Goal: Obtain resource: Download file/media

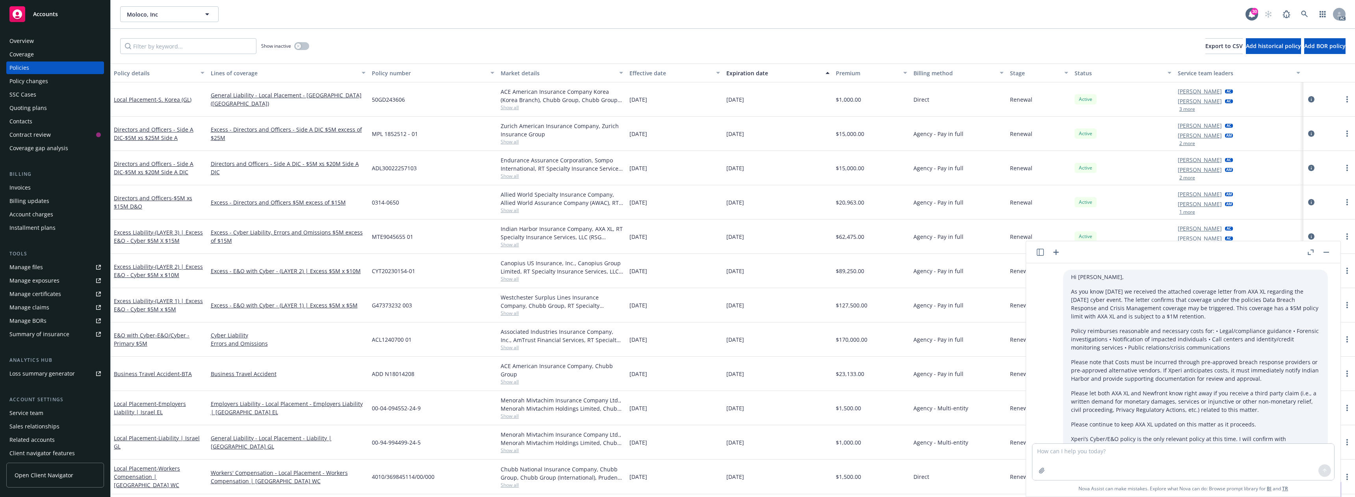
scroll to position [617, 0]
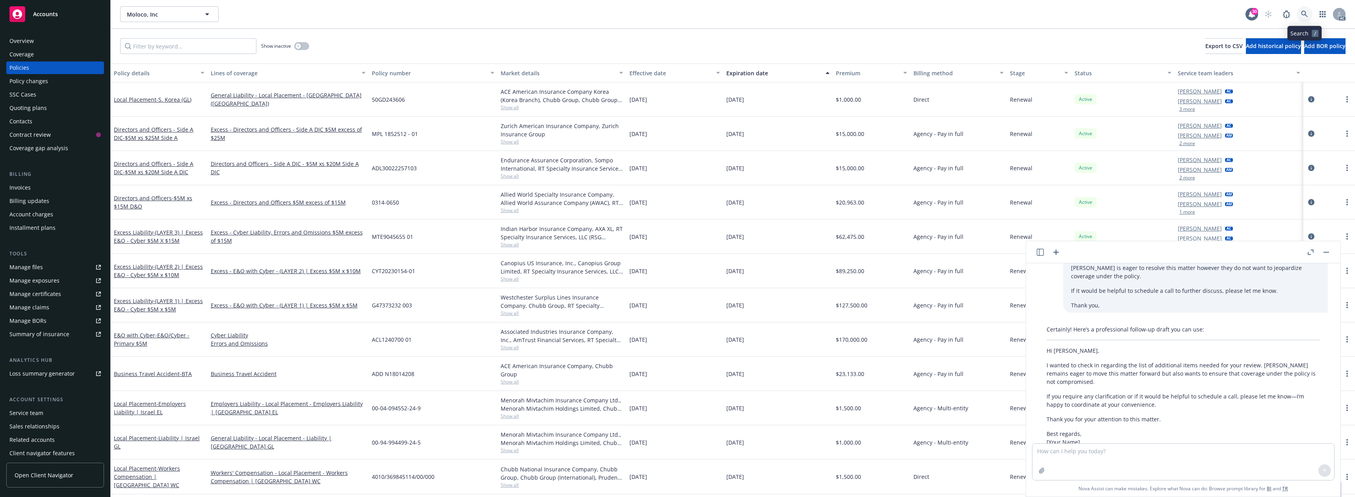
click at [1298, 9] on link at bounding box center [1304, 14] width 16 height 16
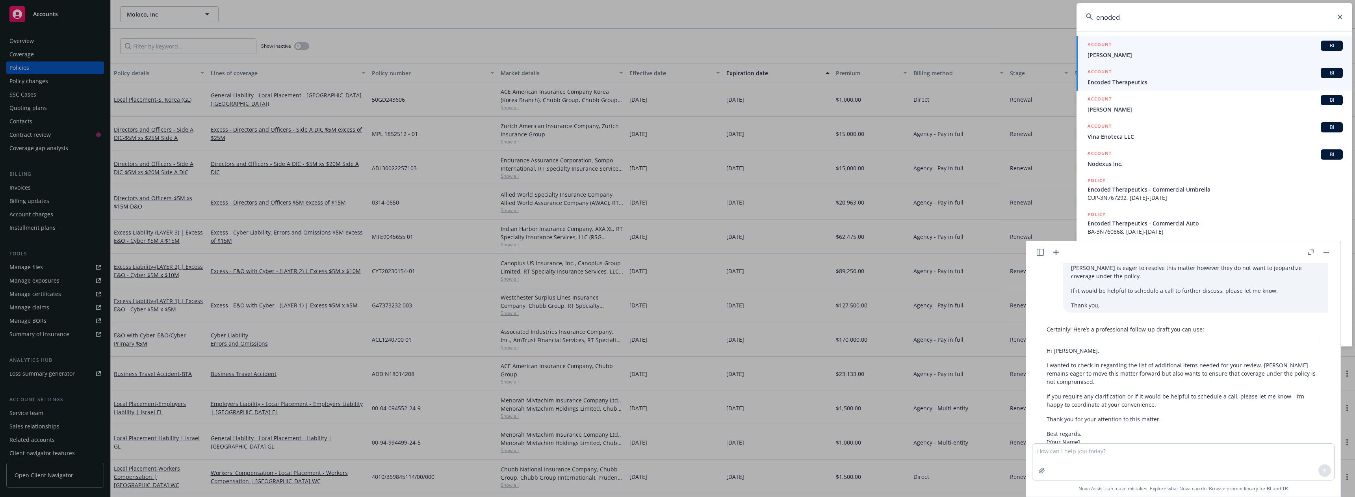
type input "enoded"
click at [1157, 78] on span "Encoded Therapeutics" at bounding box center [1214, 82] width 255 height 8
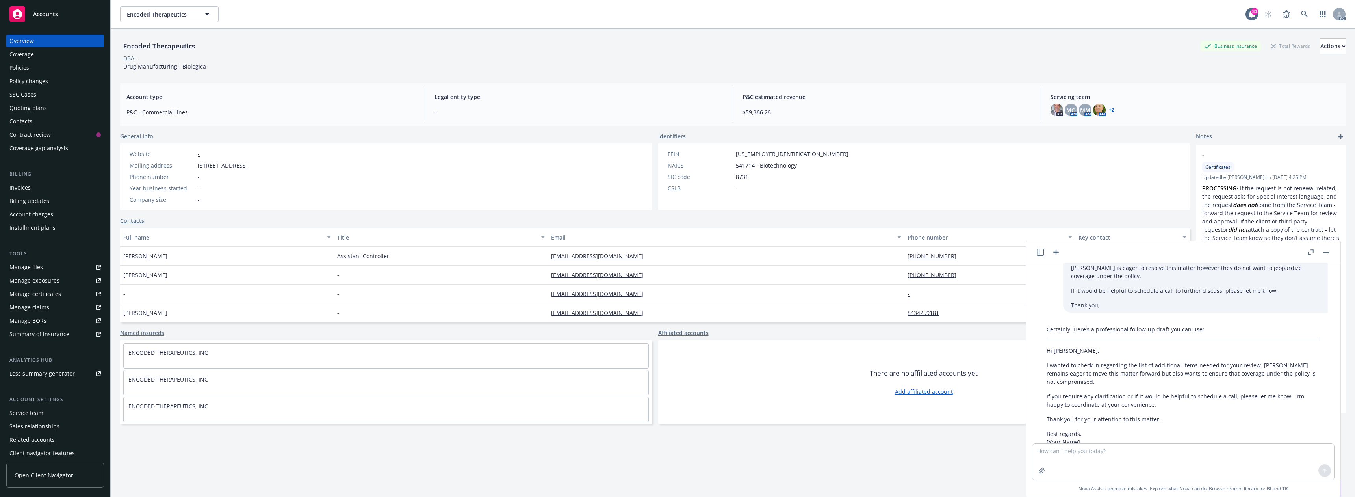
click at [32, 67] on div "Policies" at bounding box center [54, 67] width 91 height 13
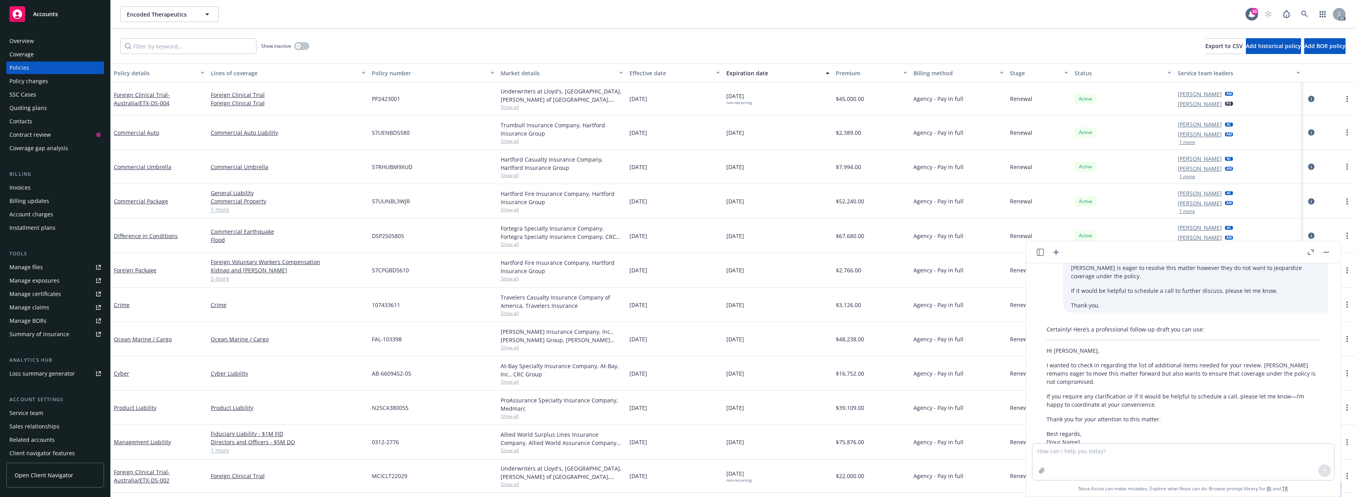
click at [1324, 252] on icon "button" at bounding box center [1326, 252] width 6 height 1
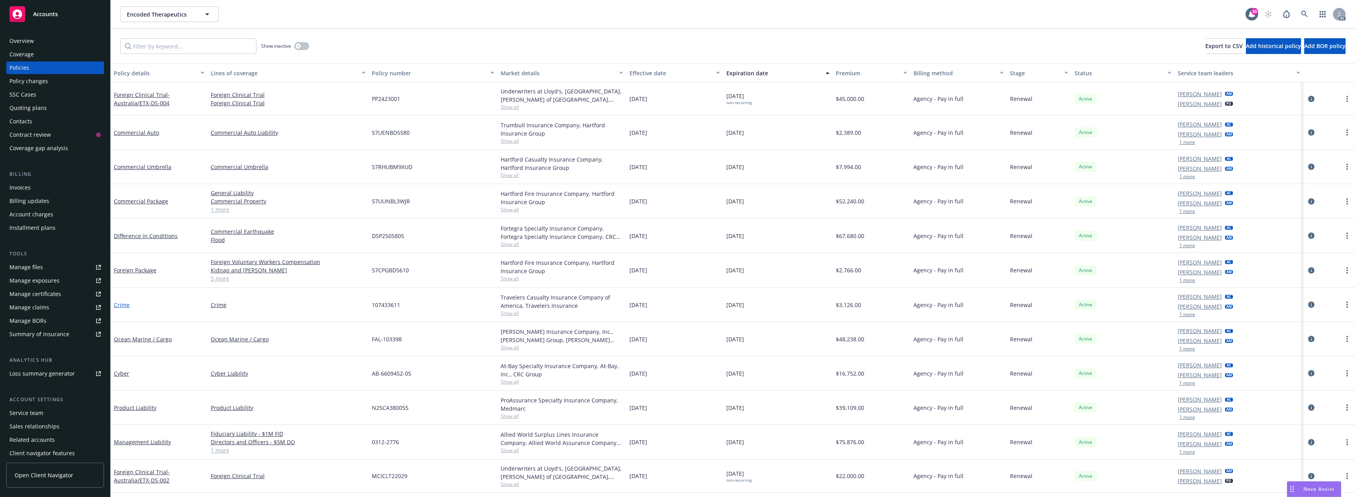
click at [121, 305] on link "Crime" at bounding box center [122, 304] width 16 height 7
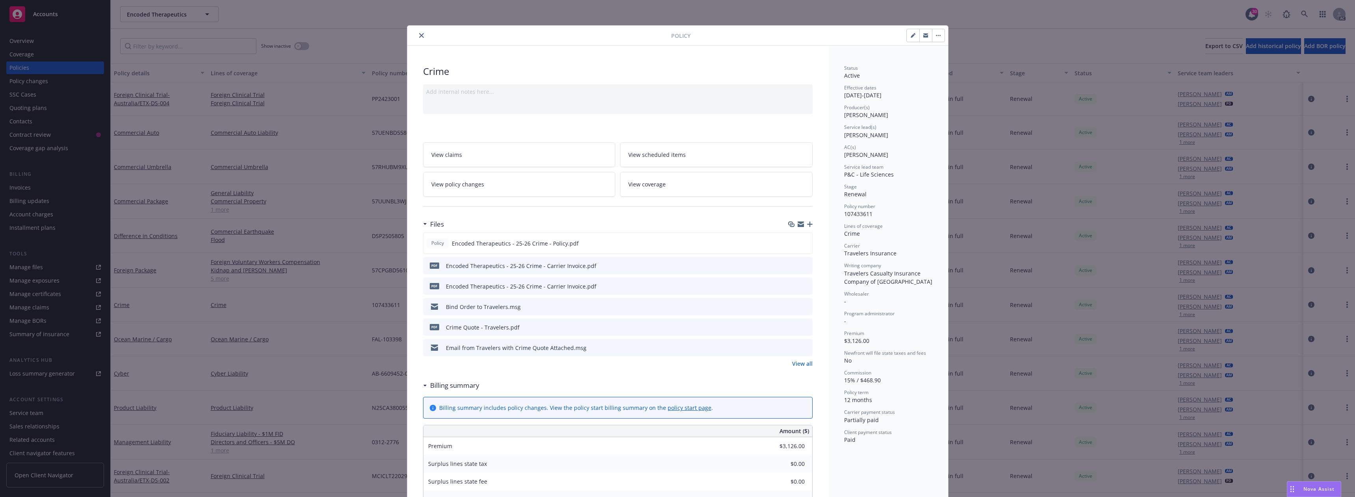
click at [423, 34] on div at bounding box center [540, 35] width 261 height 9
click at [421, 37] on button "close" at bounding box center [421, 35] width 9 height 9
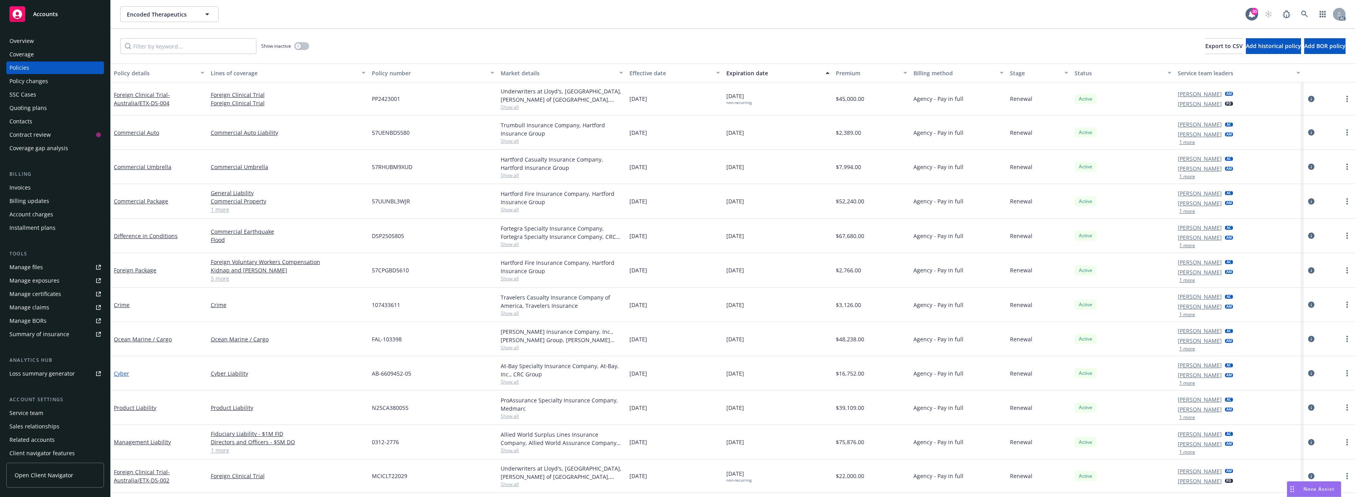
click at [116, 373] on link "Cyber" at bounding box center [121, 372] width 15 height 7
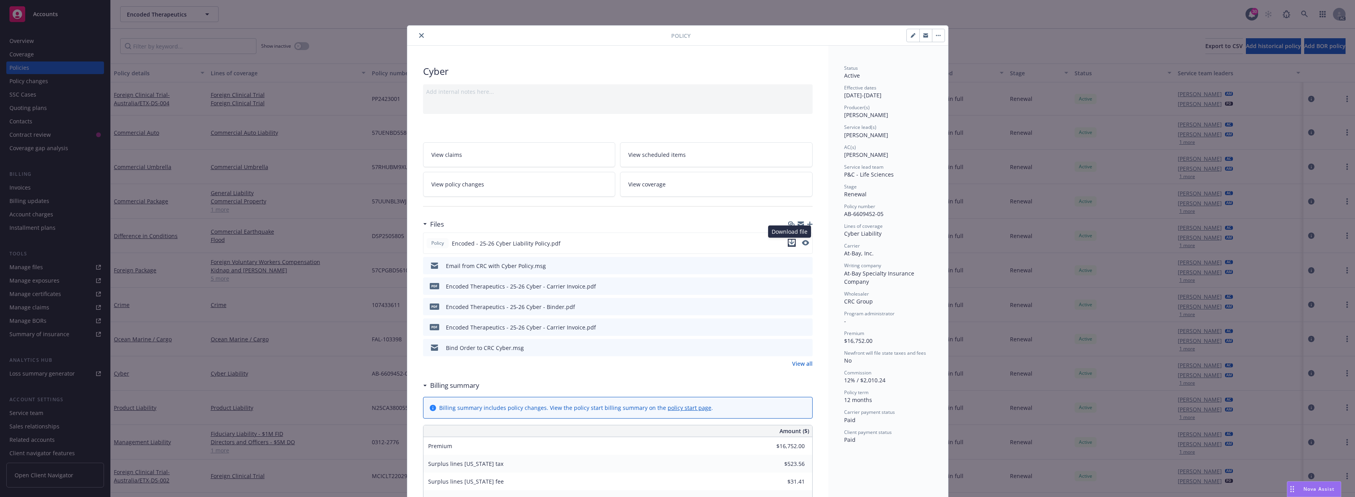
click at [788, 244] on icon "download file" at bounding box center [791, 242] width 6 height 6
click at [419, 34] on icon "close" at bounding box center [421, 35] width 5 height 5
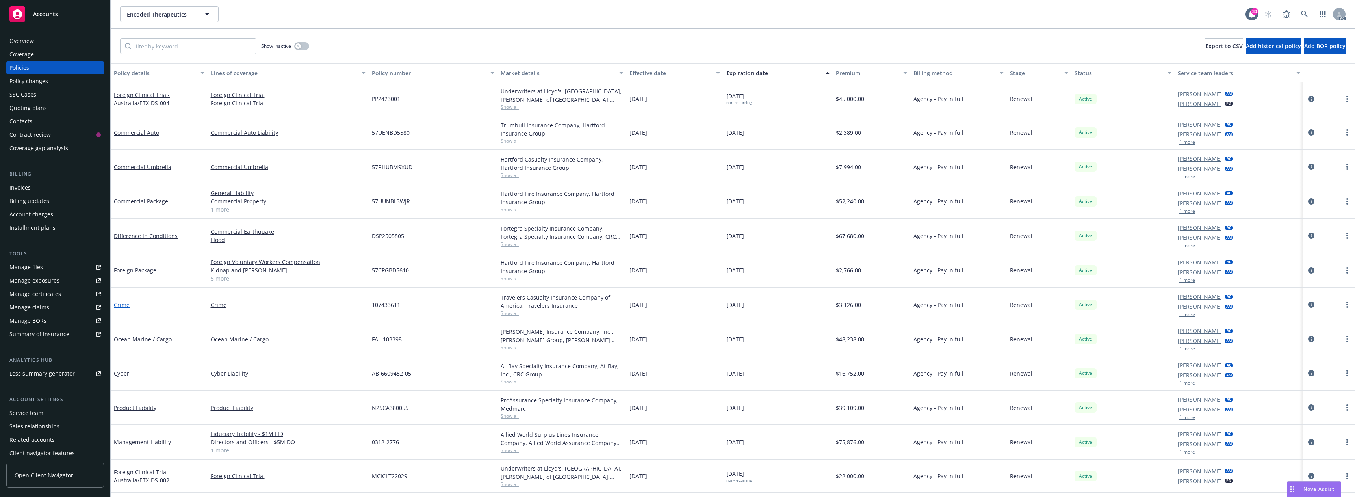
click at [124, 303] on link "Crime" at bounding box center [122, 304] width 16 height 7
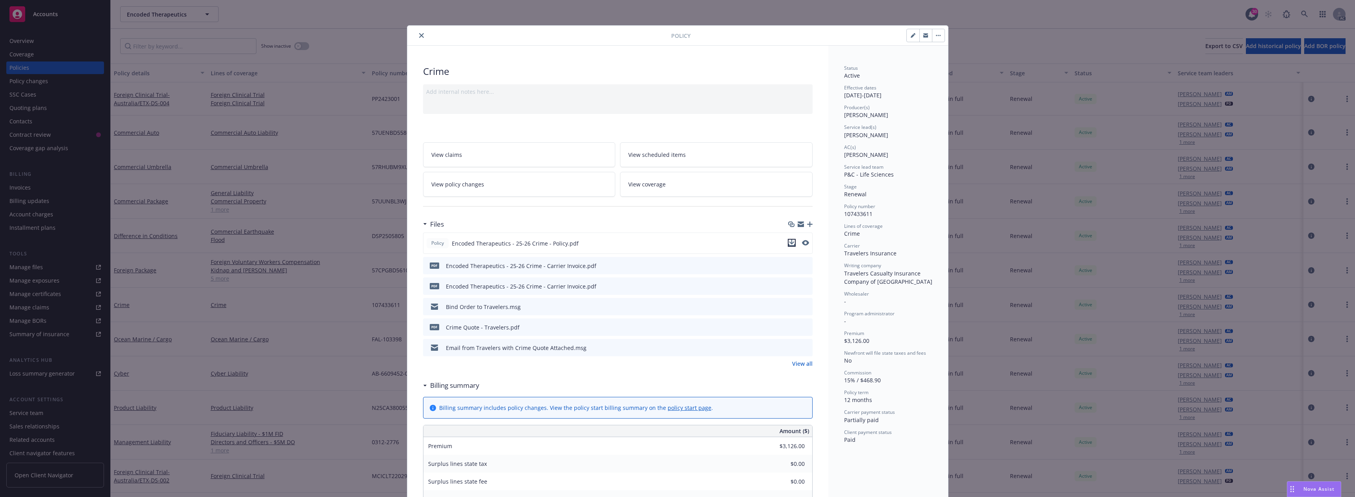
click at [788, 243] on icon "download file" at bounding box center [791, 242] width 6 height 6
click at [419, 35] on icon "close" at bounding box center [421, 35] width 5 height 5
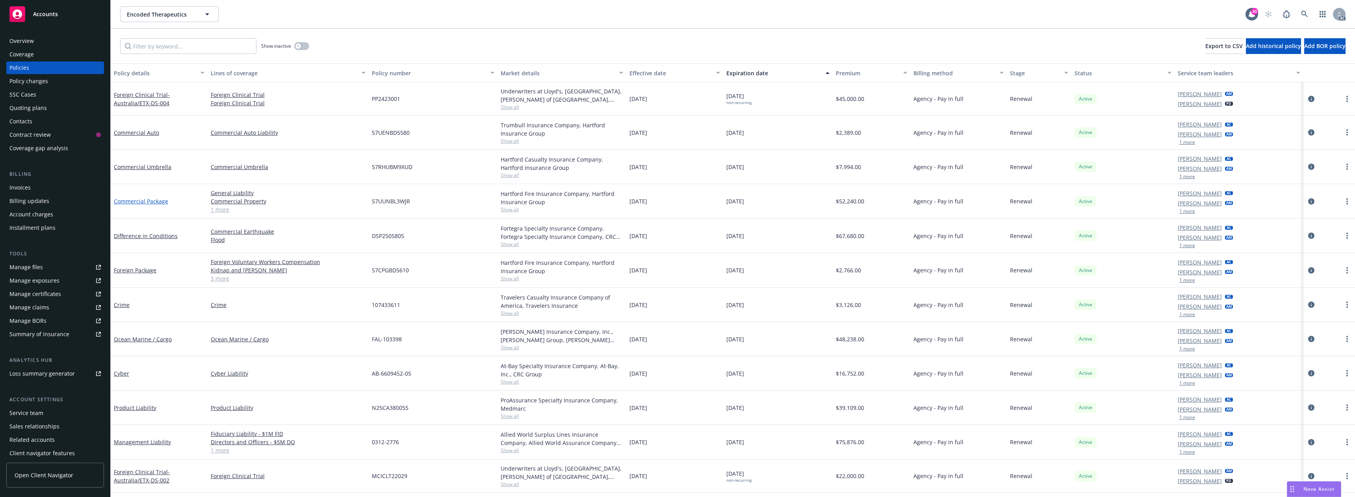
click at [147, 198] on link "Commercial Package" at bounding box center [141, 200] width 54 height 7
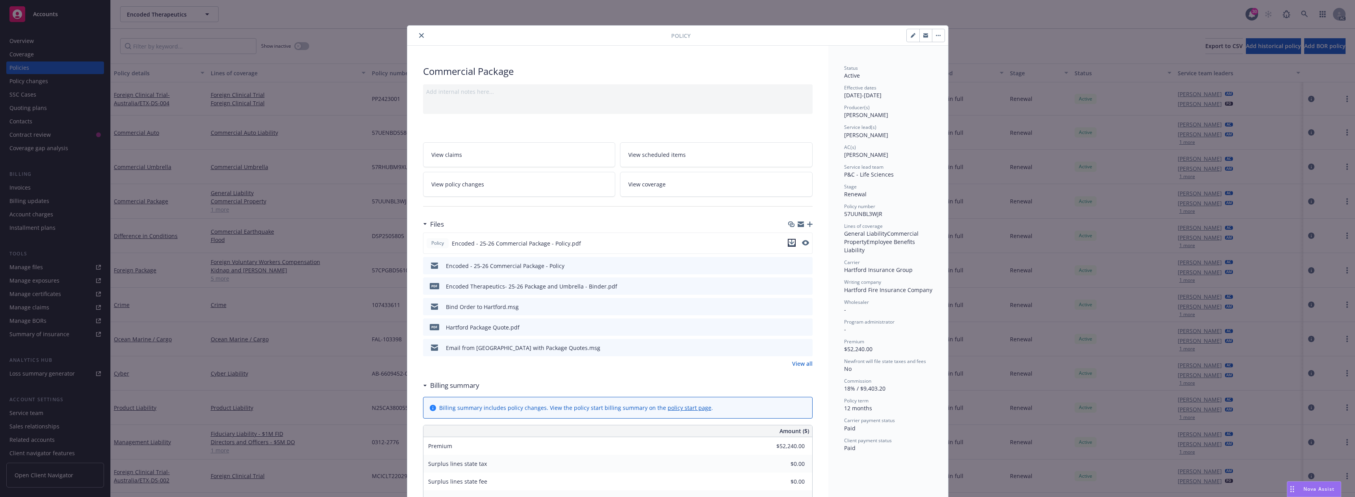
click at [789, 241] on icon "download file" at bounding box center [791, 242] width 6 height 6
click at [1309, 484] on div "Nova Assist" at bounding box center [1314, 488] width 54 height 15
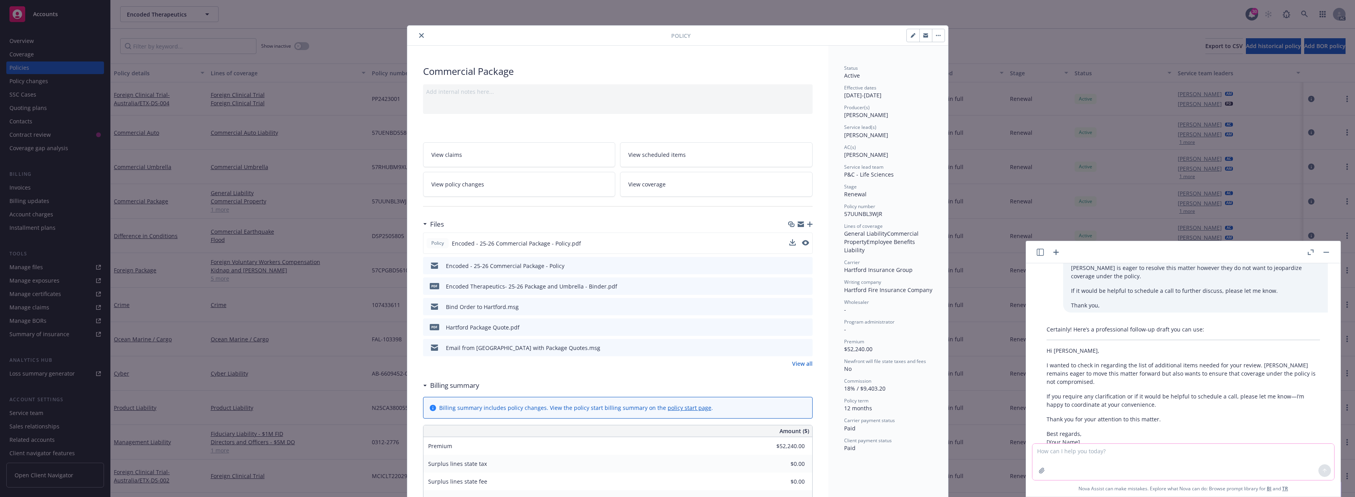
click at [1066, 454] on textarea at bounding box center [1183, 461] width 302 height 36
paste textarea "Lo Ipsum, Do Sitamet consecte adip elit seddo eiu tempo incididu utla etdolor m…"
type textarea "Lo Ipsum, Do Sitamet consecte adip elit seddo eiu tempo incididu utla etdolor m…"
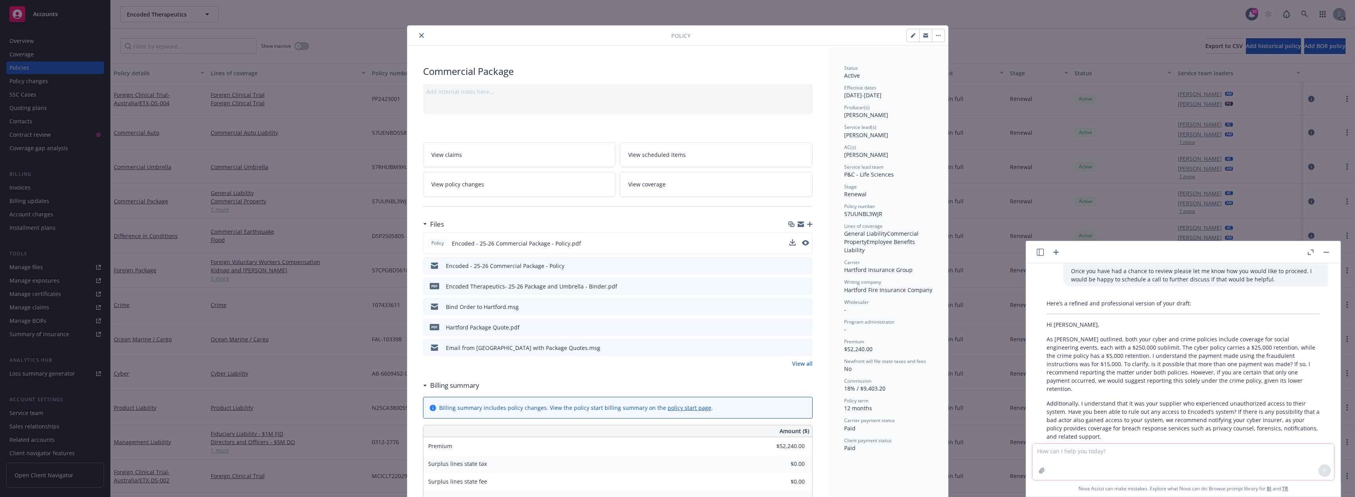
scroll to position [962, 0]
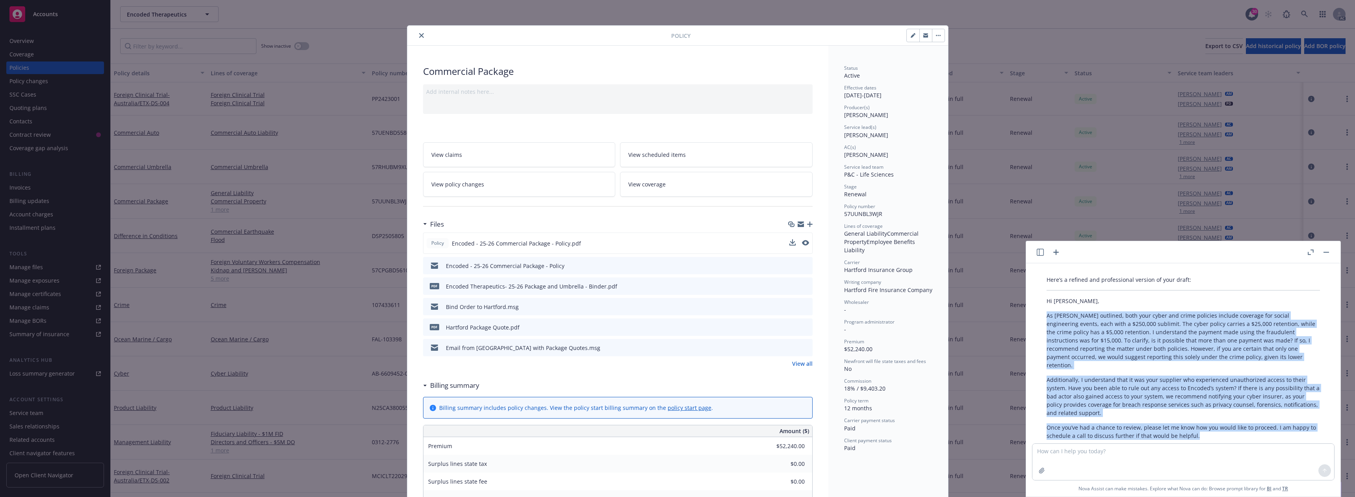
drag, startPoint x: 1042, startPoint y: 280, endPoint x: 1207, endPoint y: 392, distance: 199.5
click at [1207, 392] on div "Here’s a refined and professional version of your draft: Hi [PERSON_NAME], As […" at bounding box center [1182, 368] width 289 height 193
copy div "Lo Ipsumdo sitametc, adip elit seddo eiu tempo incididu utlabor etdolore mag al…"
click at [1095, 451] on textarea at bounding box center [1183, 461] width 302 height 36
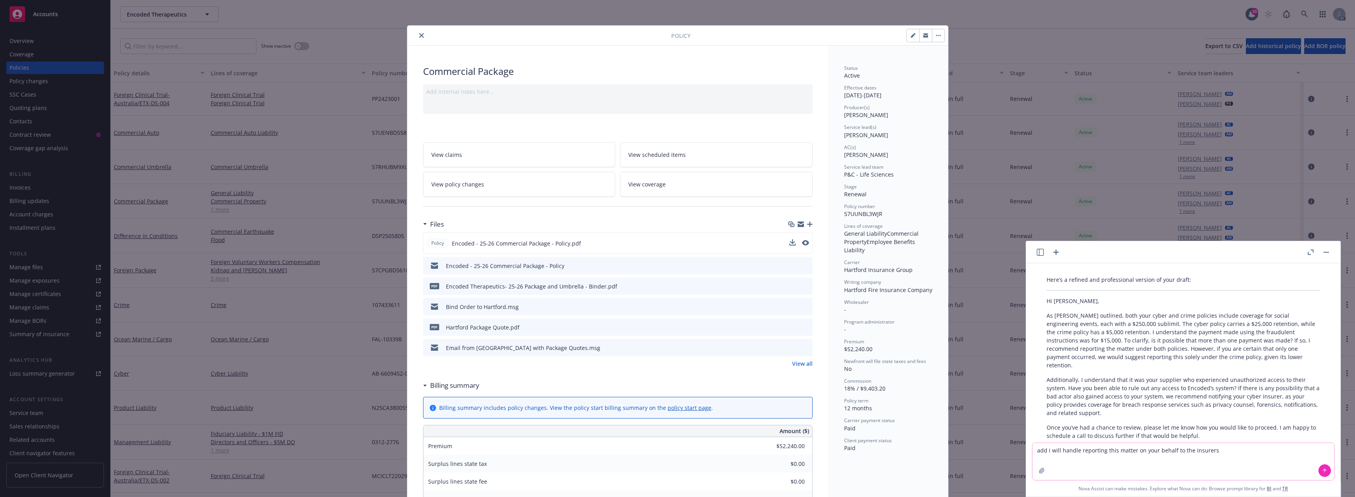
type textarea "add i will handle reporting this matter on your behalf to the insurers"
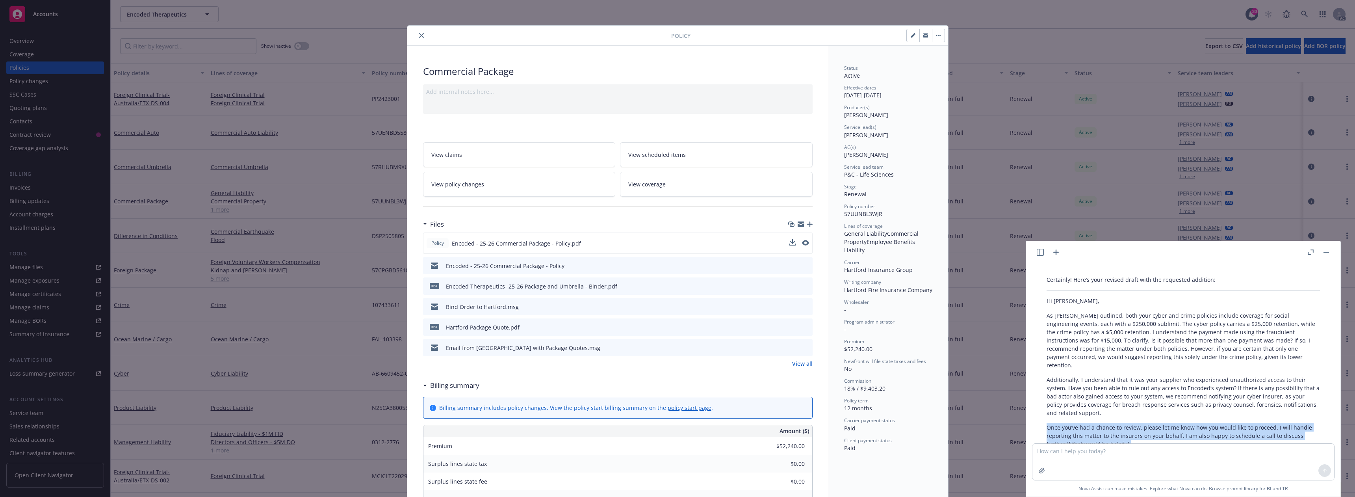
drag, startPoint x: 1048, startPoint y: 378, endPoint x: 1141, endPoint y: 393, distance: 94.5
click at [1141, 423] on p "Once you’ve had a chance to review, please let me know how you would like to pr…" at bounding box center [1182, 435] width 273 height 25
copy p "Once you’ve had a chance to review, please let me know how you would like to pr…"
